Goal: Transaction & Acquisition: Purchase product/service

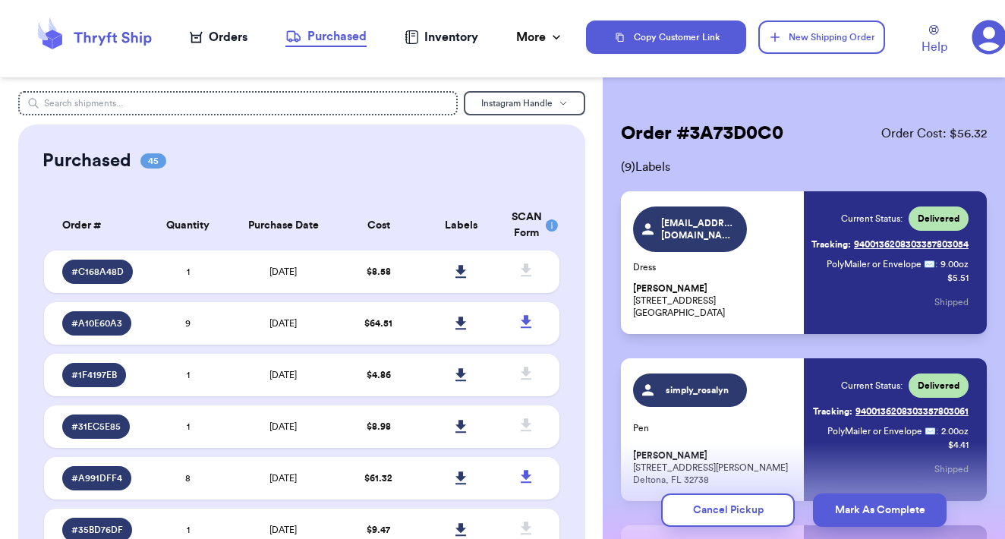
scroll to position [73, 0]
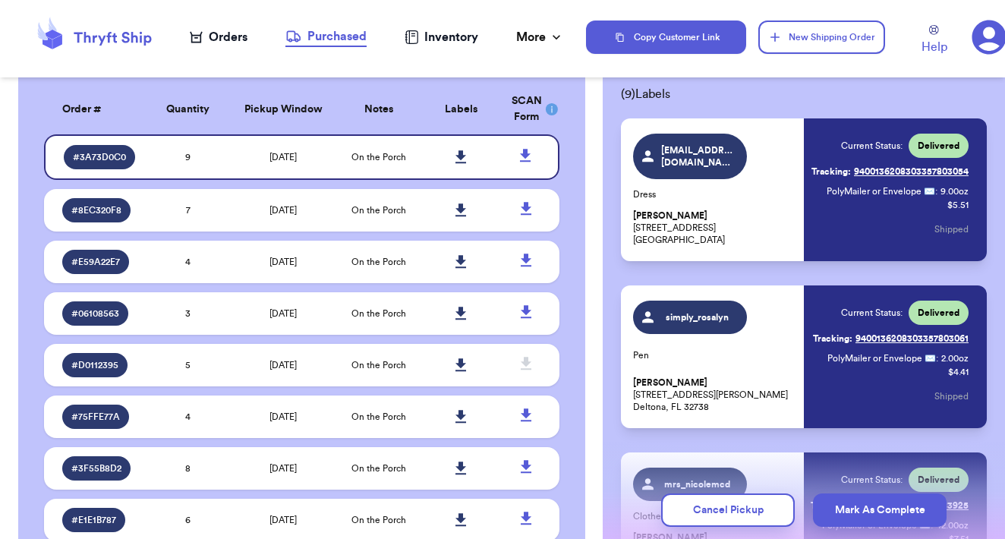
click at [222, 36] on div "Orders" at bounding box center [219, 37] width 58 height 18
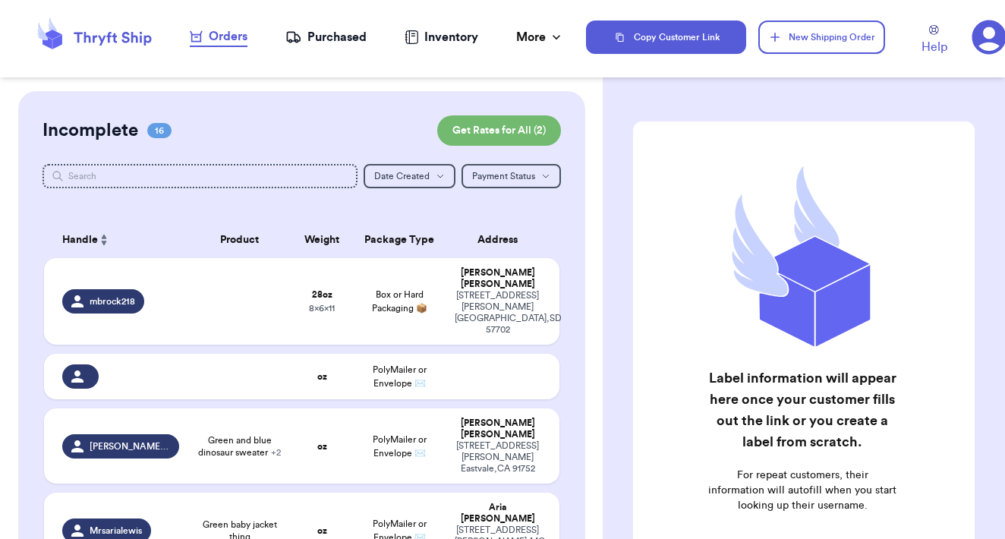
checkbox input "false"
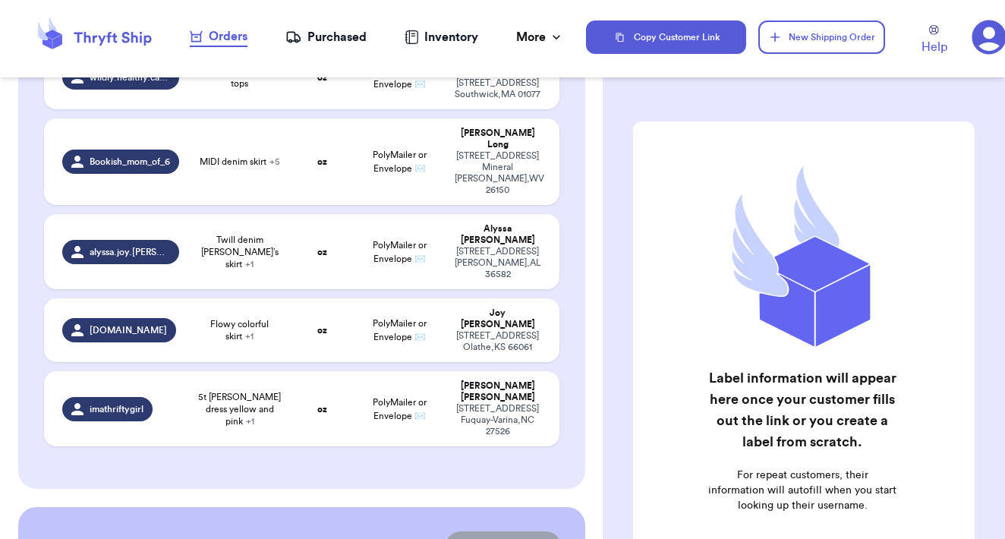
scroll to position [1131, 0]
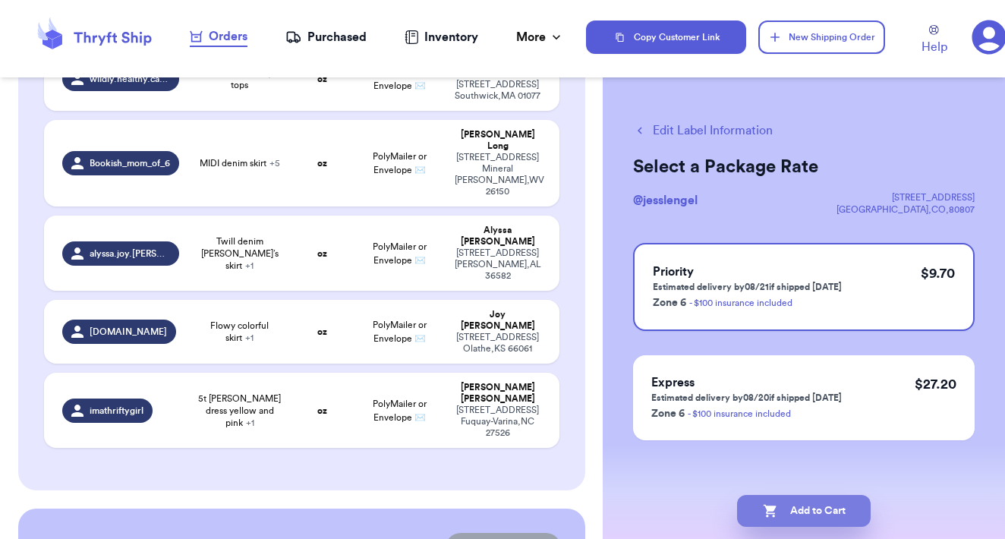
click at [839, 516] on button "Add to Cart" at bounding box center [804, 511] width 134 height 32
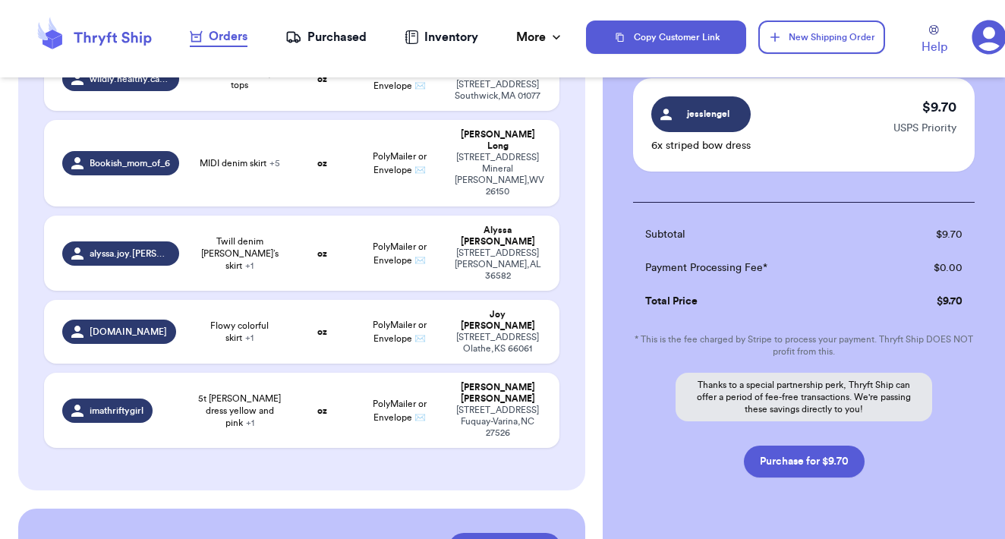
scroll to position [113, 0]
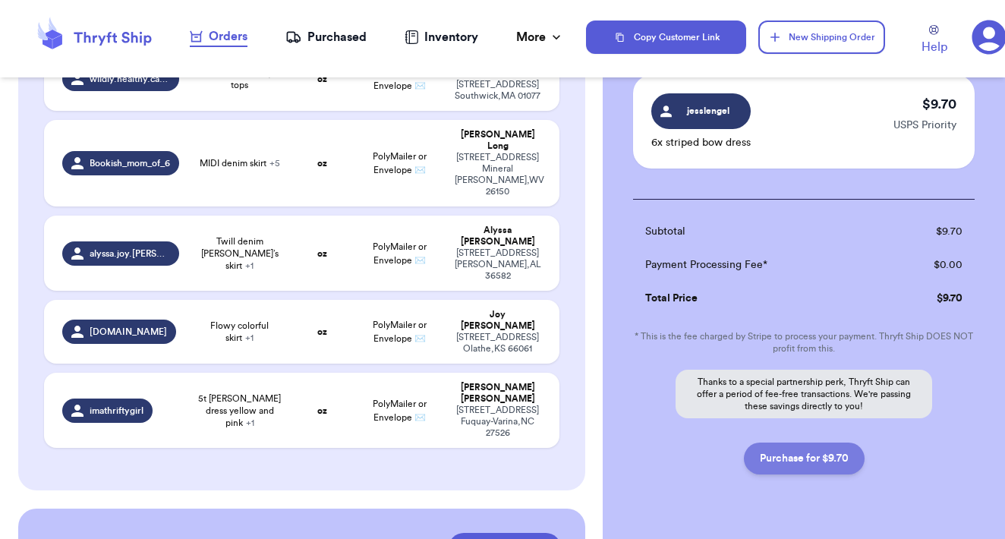
click at [839, 466] on button "Purchase for $9.70" at bounding box center [804, 459] width 121 height 32
checkbox input "false"
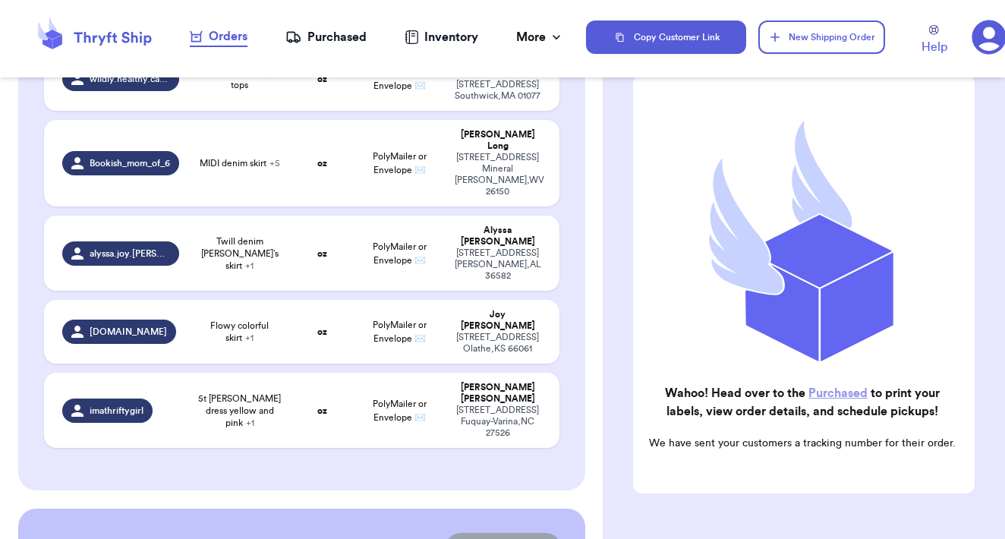
scroll to position [1077, 0]
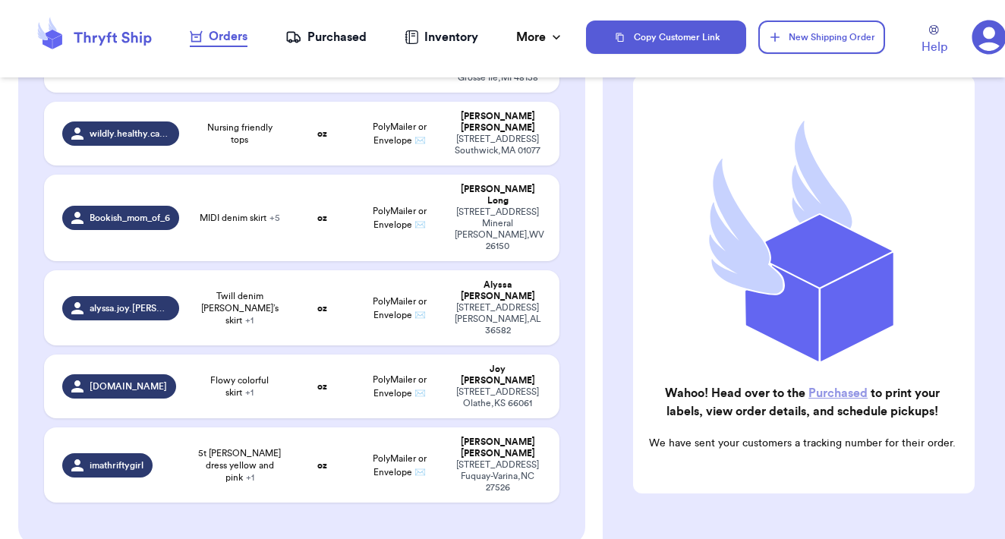
click at [846, 391] on link "Purchased" at bounding box center [838, 393] width 59 height 12
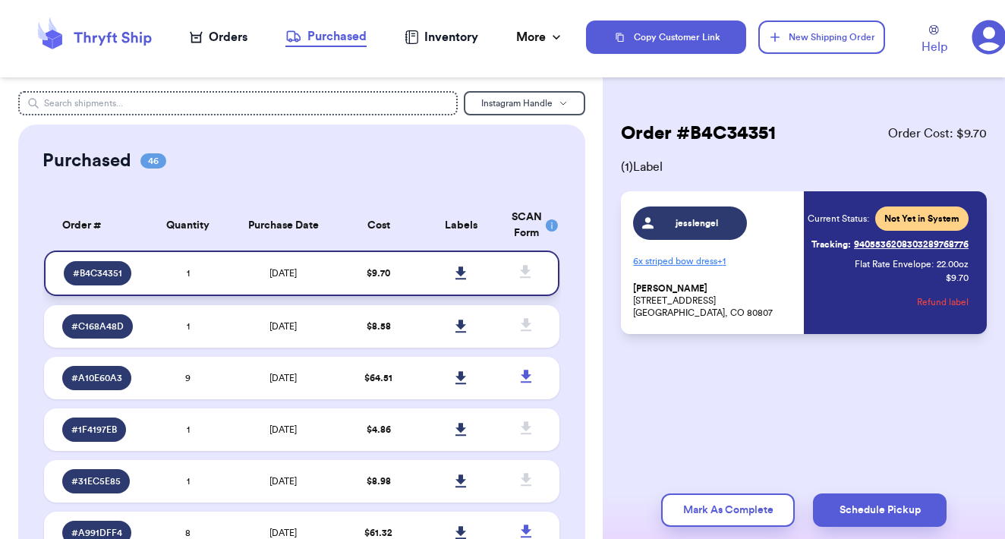
click at [460, 279] on icon at bounding box center [461, 272] width 11 height 13
